Goal: Information Seeking & Learning: Find specific fact

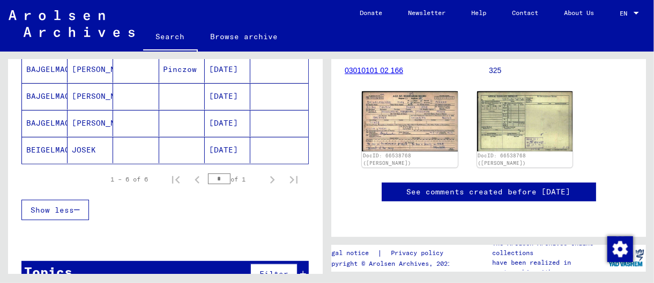
scroll to position [107, 0]
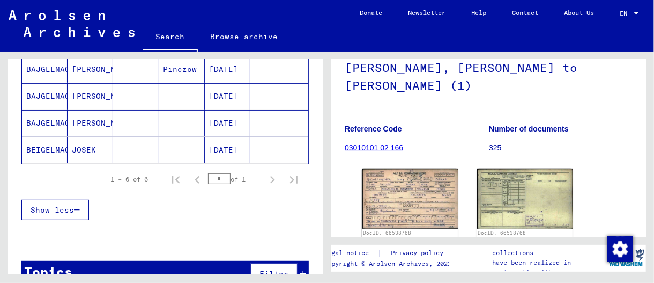
click at [142, 142] on mat-cell at bounding box center [136, 150] width 46 height 26
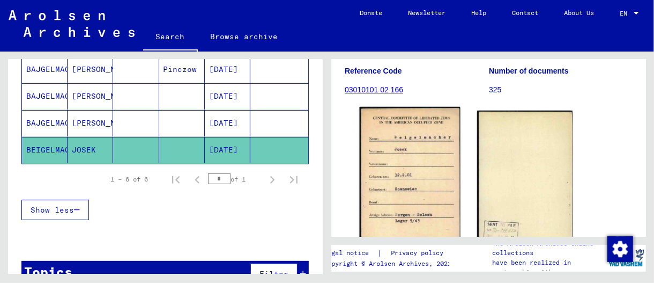
scroll to position [214, 0]
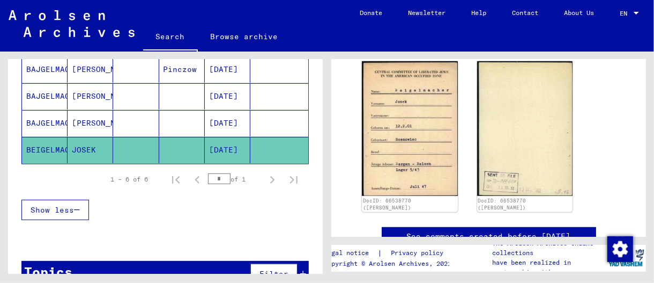
drag, startPoint x: 180, startPoint y: 116, endPoint x: 186, endPoint y: 117, distance: 5.5
click at [180, 116] on mat-cell at bounding box center [182, 123] width 46 height 26
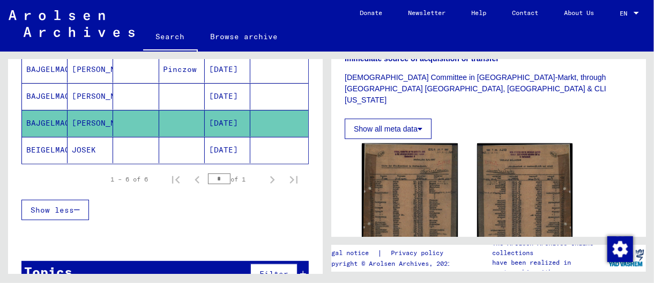
scroll to position [429, 0]
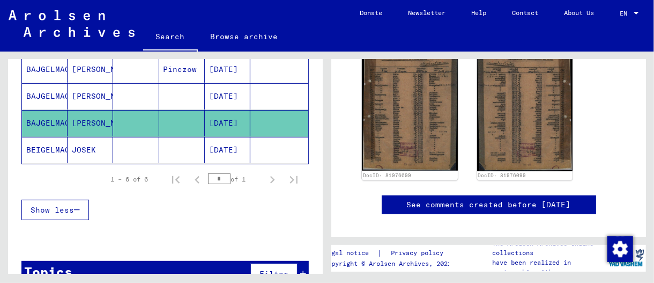
click at [159, 98] on mat-cell at bounding box center [182, 96] width 46 height 26
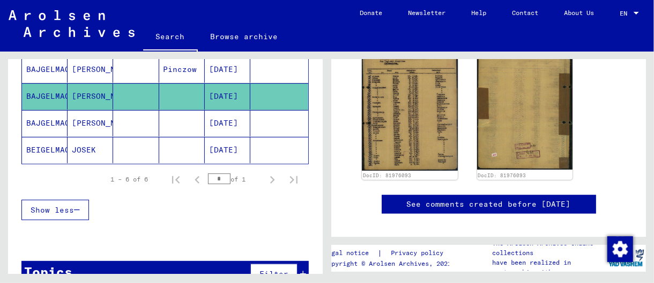
scroll to position [107, 0]
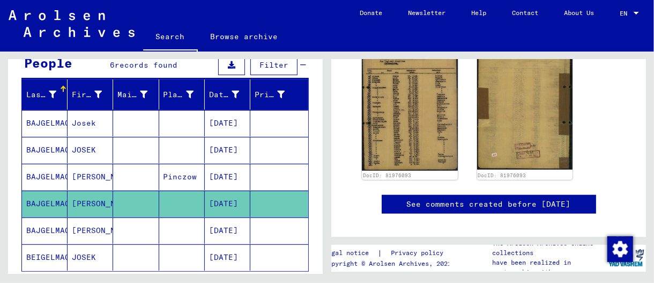
click at [113, 156] on mat-cell at bounding box center [136, 150] width 46 height 26
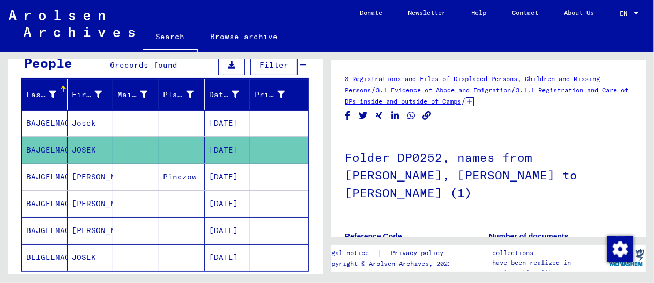
click at [148, 167] on mat-cell at bounding box center [136, 177] width 46 height 26
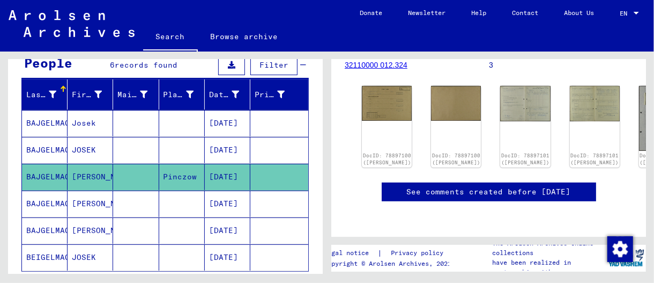
scroll to position [107, 0]
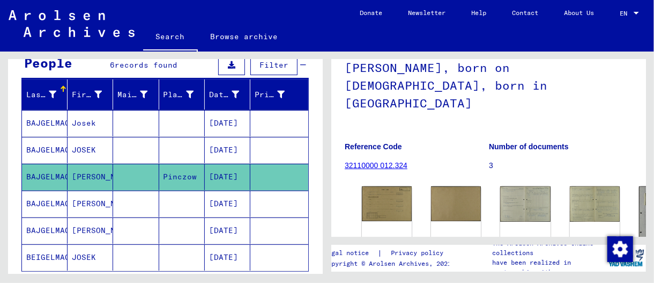
click at [93, 149] on mat-cell "JOSEK" at bounding box center [91, 150] width 46 height 26
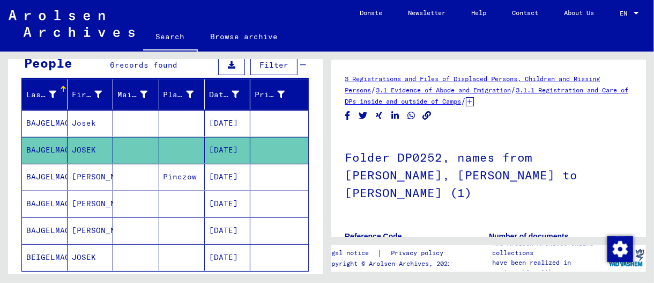
click at [136, 127] on mat-cell at bounding box center [136, 123] width 46 height 26
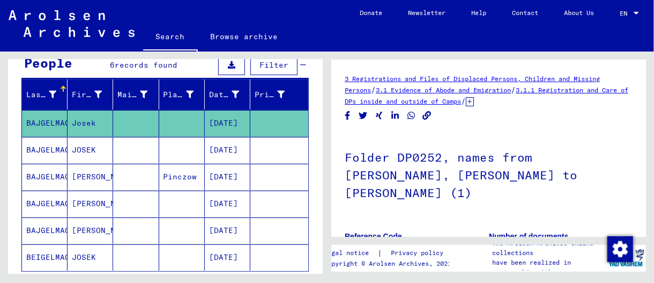
click at [121, 147] on mat-cell at bounding box center [136, 150] width 46 height 26
